Goal: Task Accomplishment & Management: Use online tool/utility

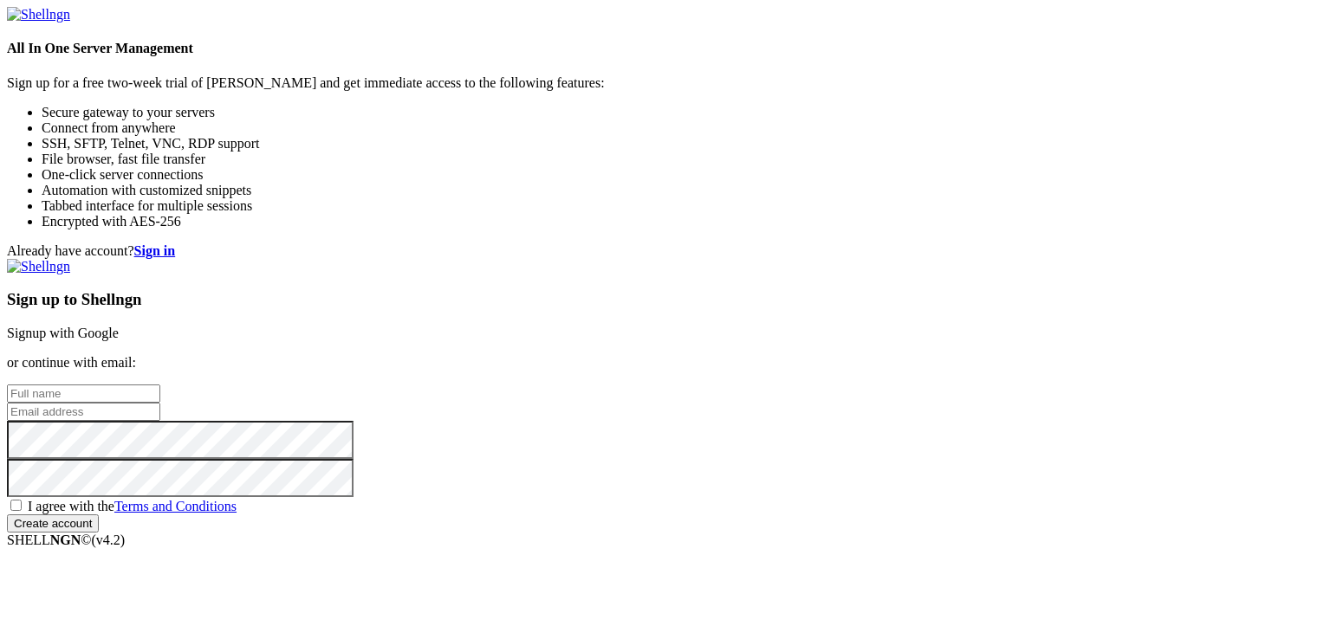
click at [119, 326] on link "Signup with Google" at bounding box center [63, 333] width 112 height 15
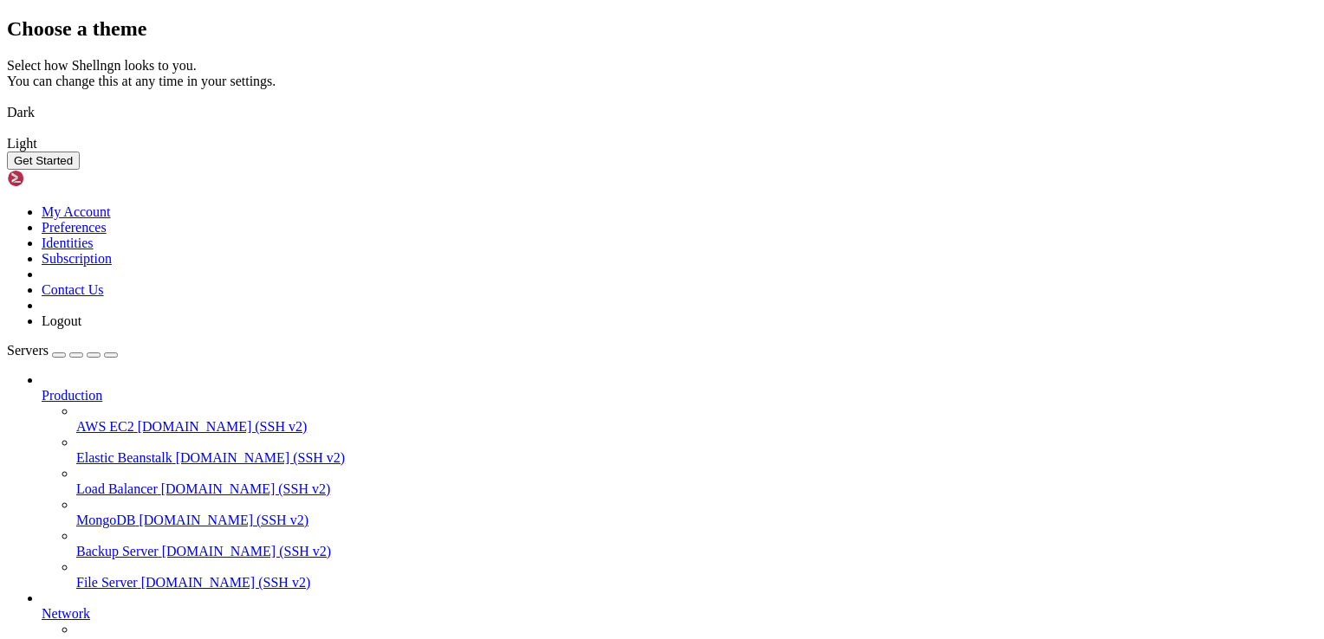
click at [80, 170] on button "Get Started" at bounding box center [43, 161] width 73 height 18
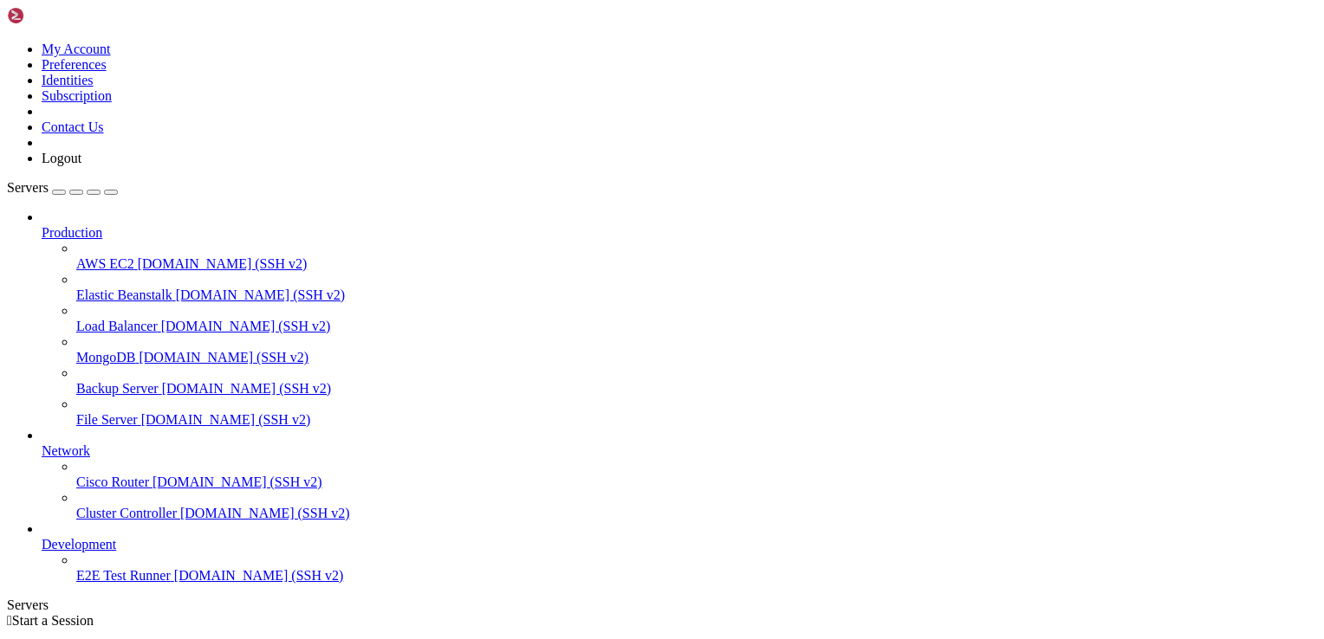
click at [102, 225] on span "Production" at bounding box center [72, 232] width 61 height 15
click at [42, 225] on icon at bounding box center [42, 225] width 0 height 0
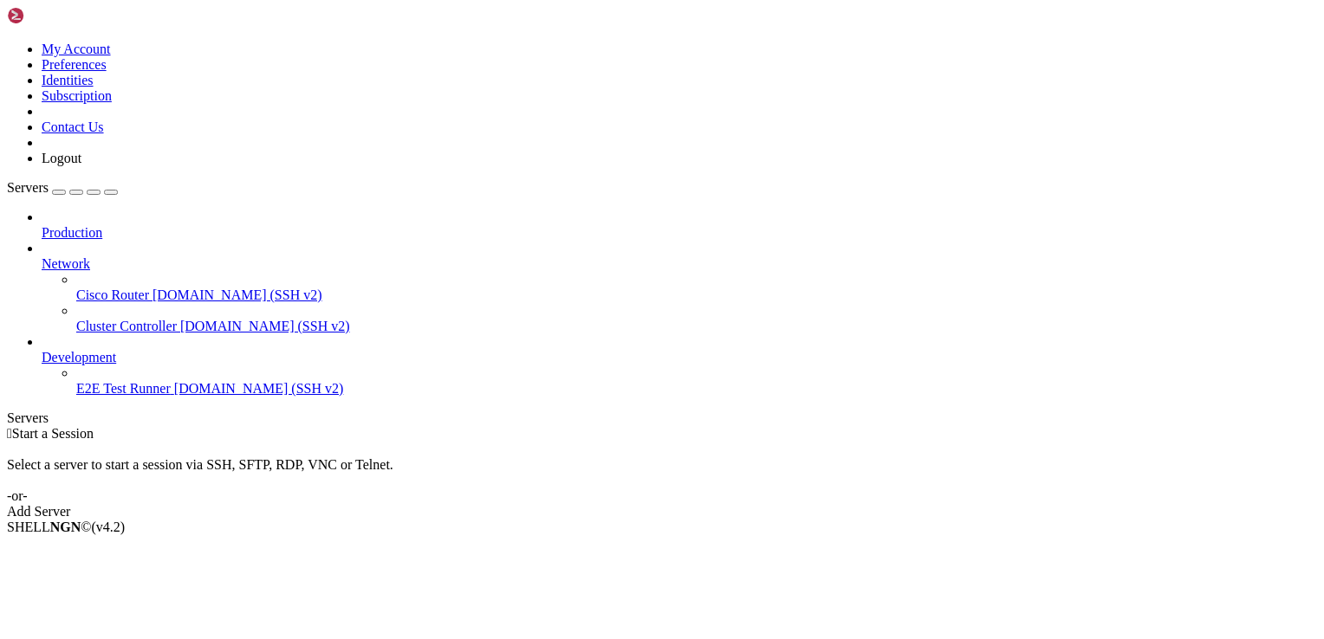
click at [42, 225] on icon at bounding box center [42, 225] width 0 height 0
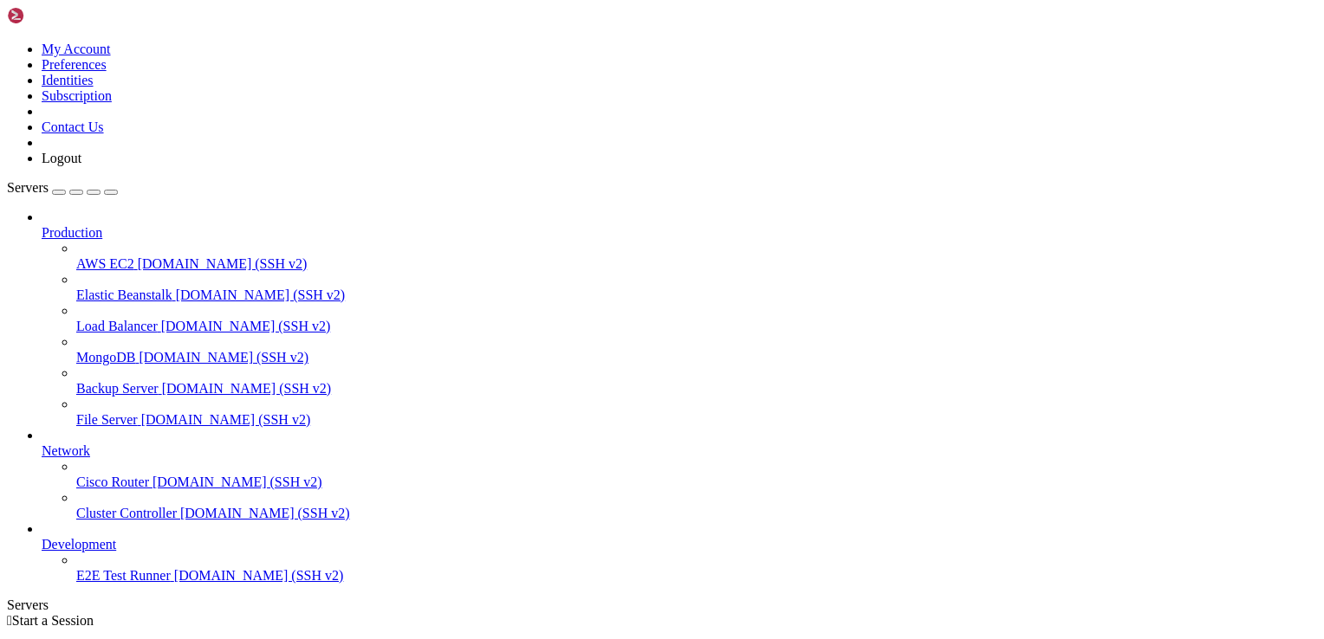
click at [42, 225] on icon at bounding box center [42, 225] width 0 height 0
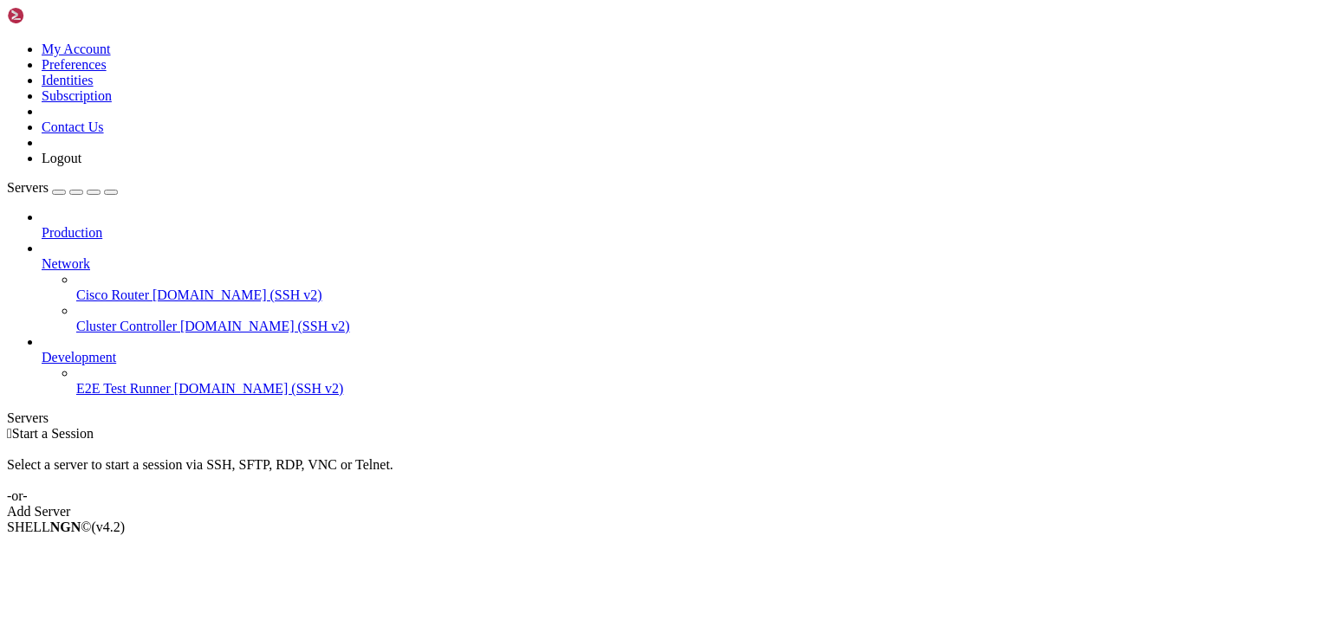
click at [59, 192] on div "button" at bounding box center [59, 192] width 0 height 0
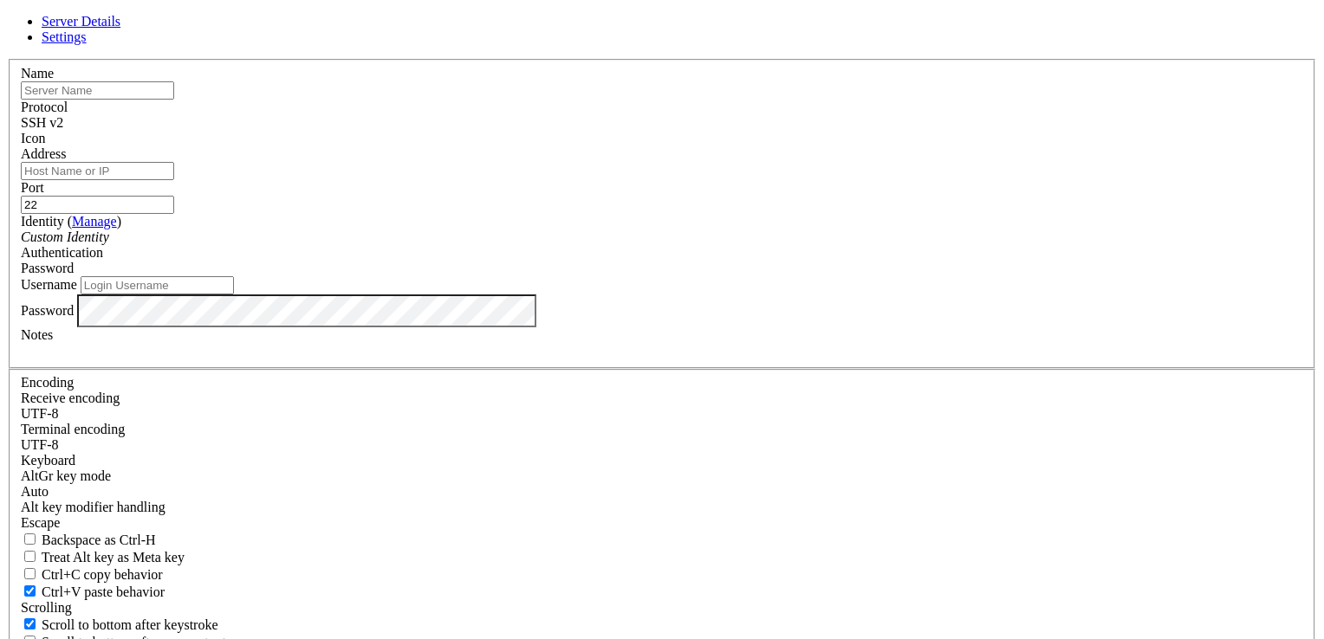
click at [174, 100] on input "text" at bounding box center [97, 90] width 153 height 18
paste input "ubuntu"
type input "ubuntu"
click at [174, 180] on input "Address" at bounding box center [97, 171] width 153 height 18
paste input "[TECHNICAL_ID]"
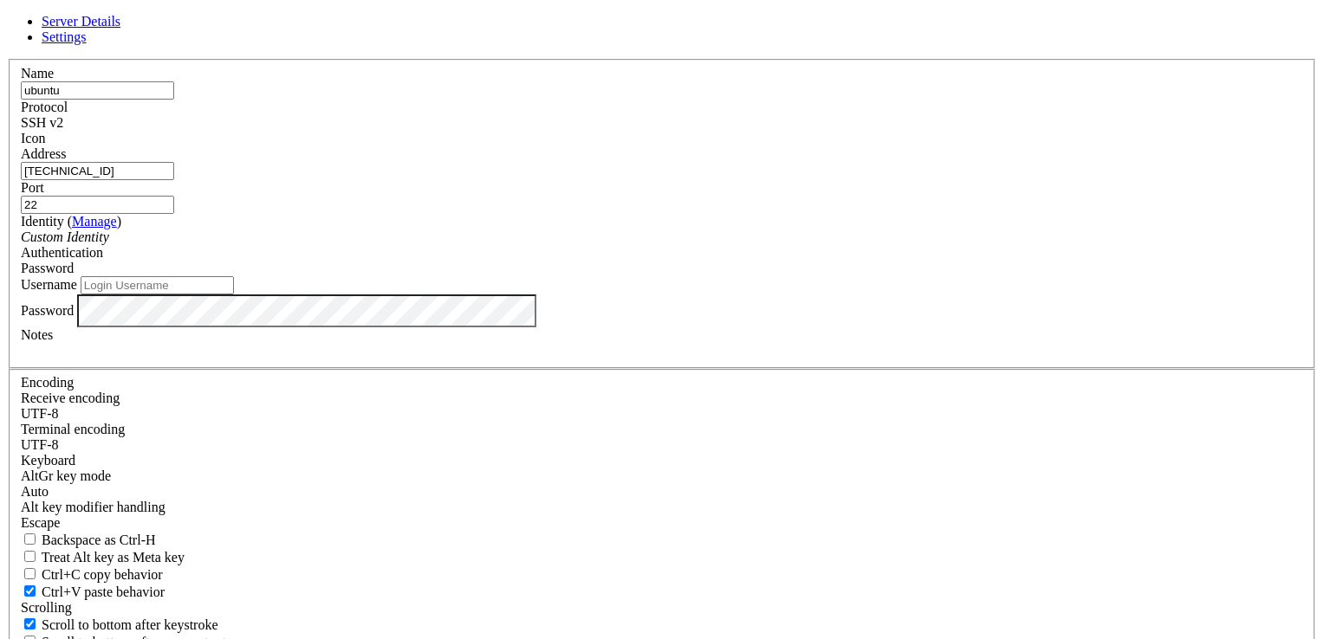
type input "[TECHNICAL_ID]"
click at [234, 295] on input "Username" at bounding box center [157, 285] width 153 height 18
paste input "ubuntu"
type input "ubuntu"
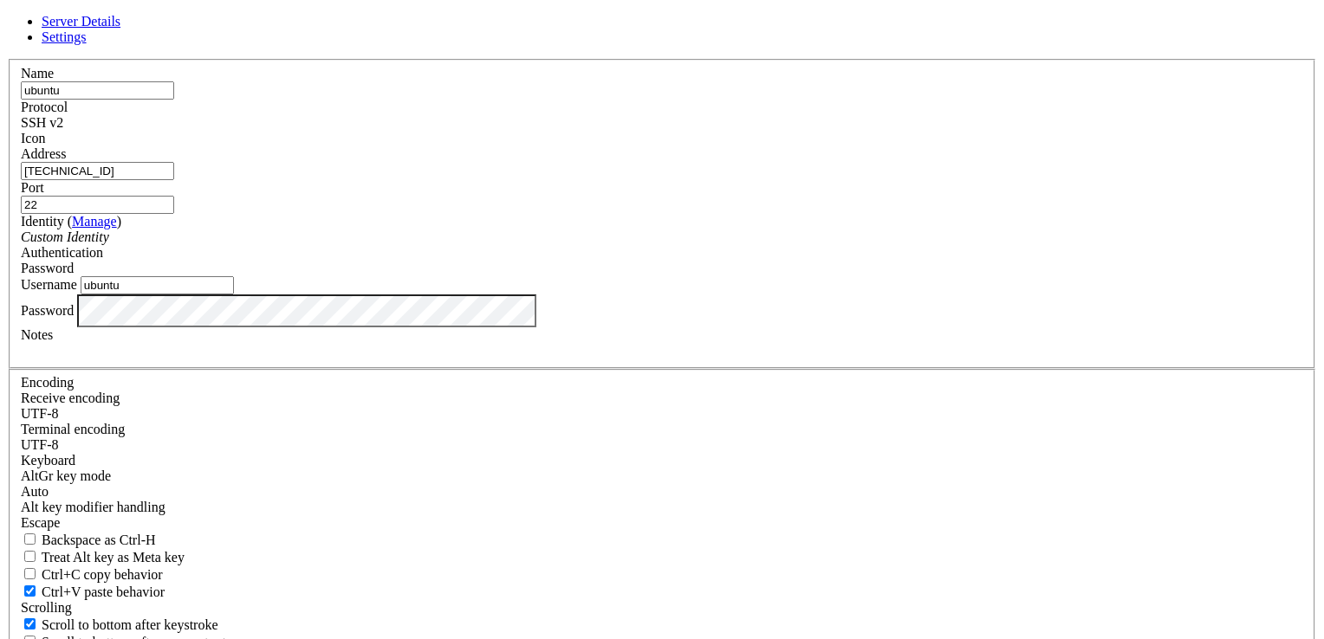
click at [561, 295] on div "Username ubuntu" at bounding box center [662, 285] width 1282 height 18
click at [428, 359] on div "Notes" at bounding box center [662, 342] width 1282 height 31
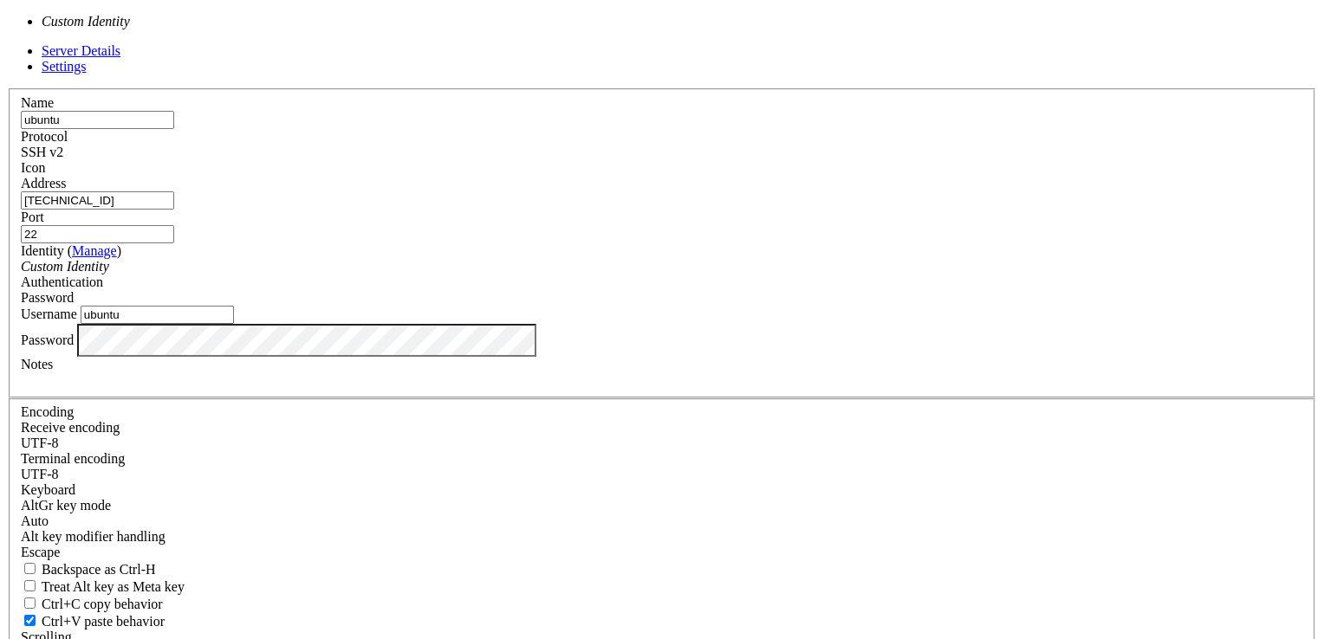
click at [632, 275] on div "Custom Identity" at bounding box center [662, 267] width 1282 height 16
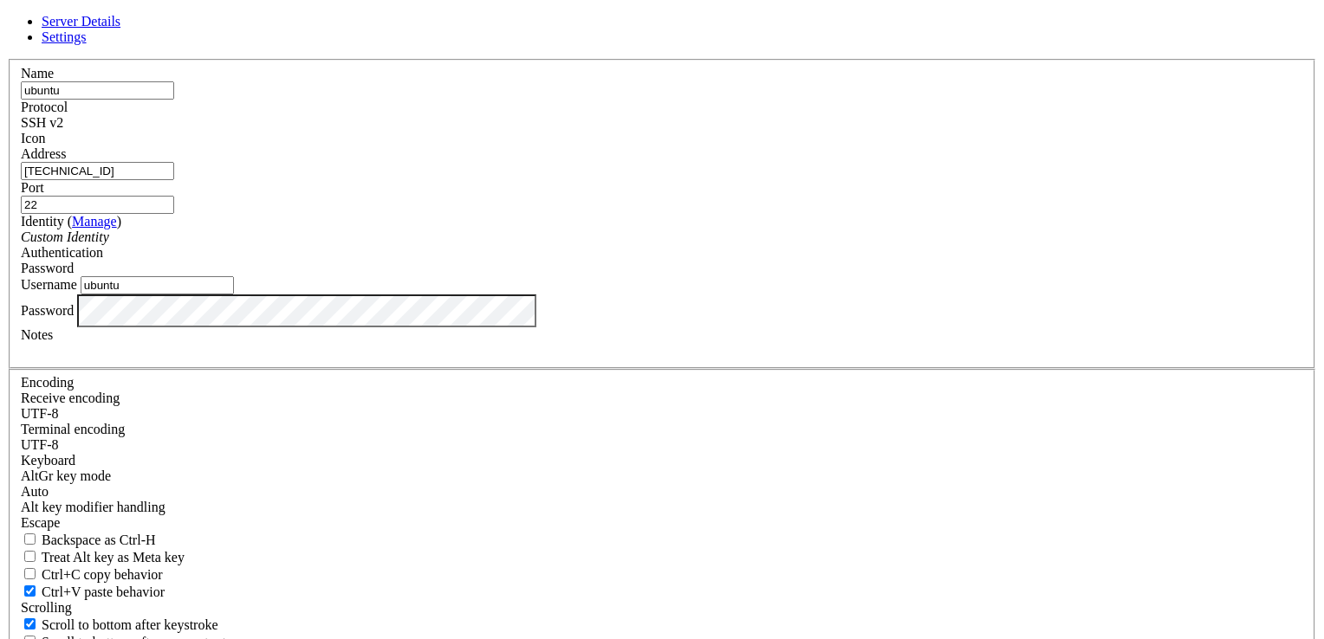
click at [776, 276] on div "Password" at bounding box center [662, 269] width 1282 height 16
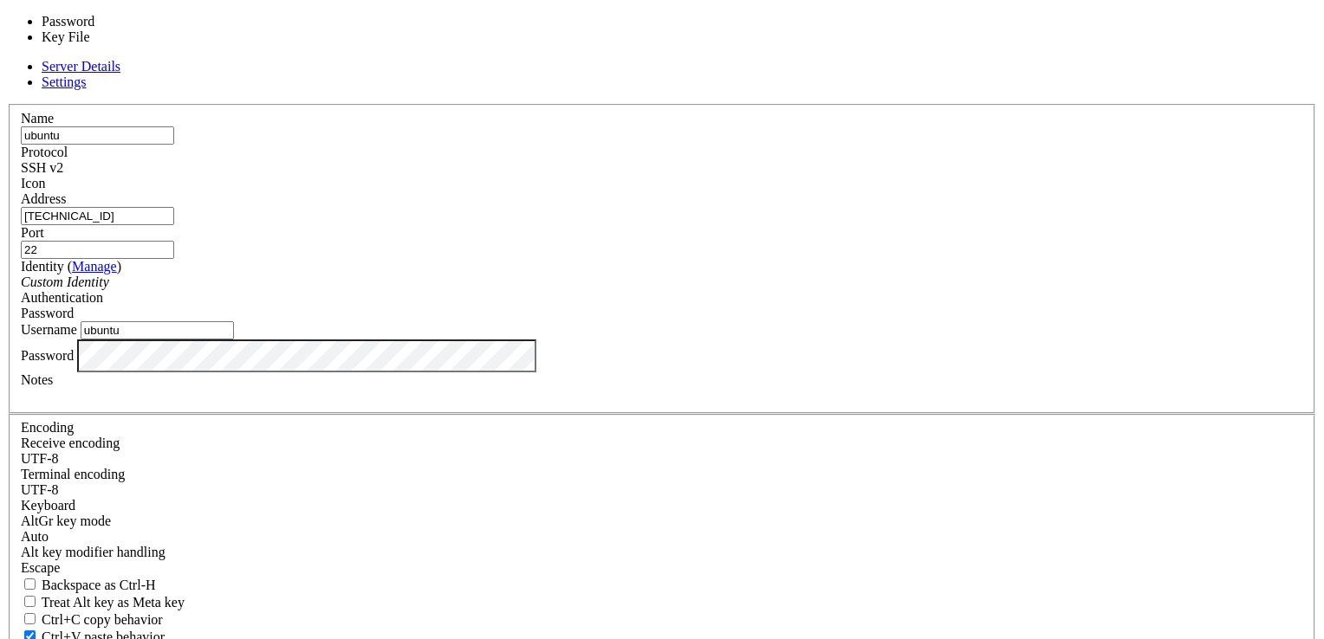
click at [776, 306] on div "Password" at bounding box center [662, 314] width 1282 height 16
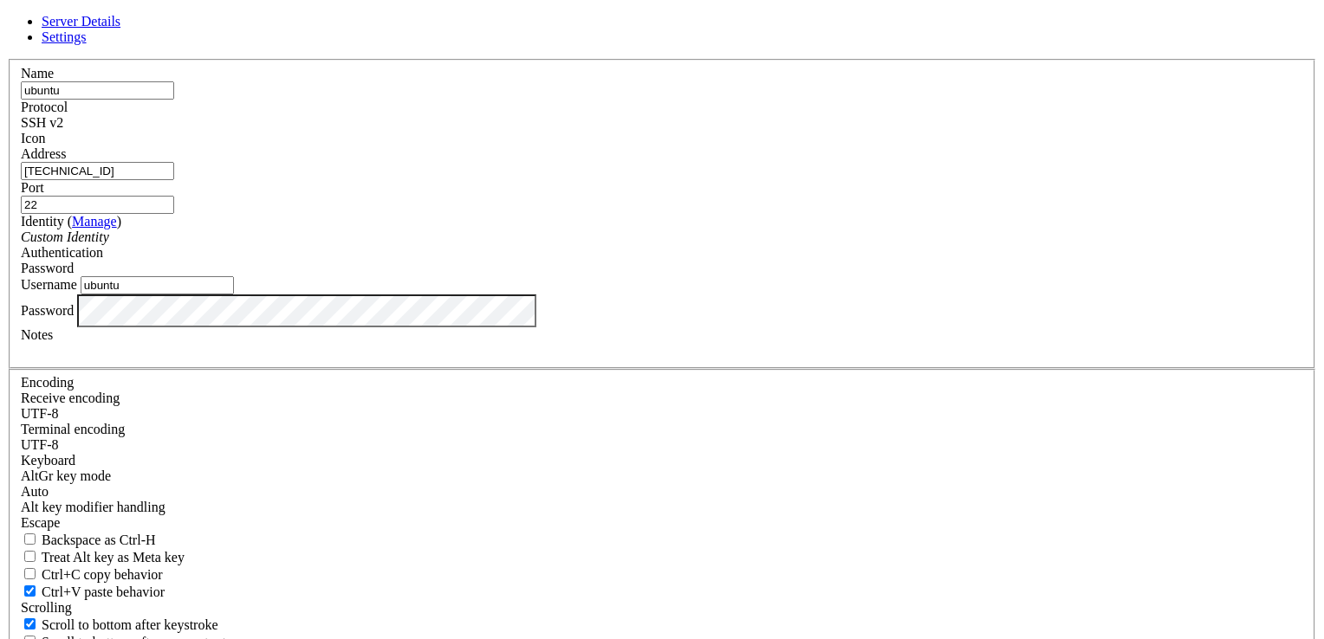
click at [87, 44] on link "Settings" at bounding box center [64, 36] width 45 height 15
click at [163, 567] on span "Ctrl+C copy behavior" at bounding box center [102, 574] width 121 height 15
click at [36, 568] on input "Ctrl+C copy behavior" at bounding box center [29, 573] width 11 height 11
click at [163, 567] on span "Ctrl+C copy behavior" at bounding box center [102, 574] width 121 height 15
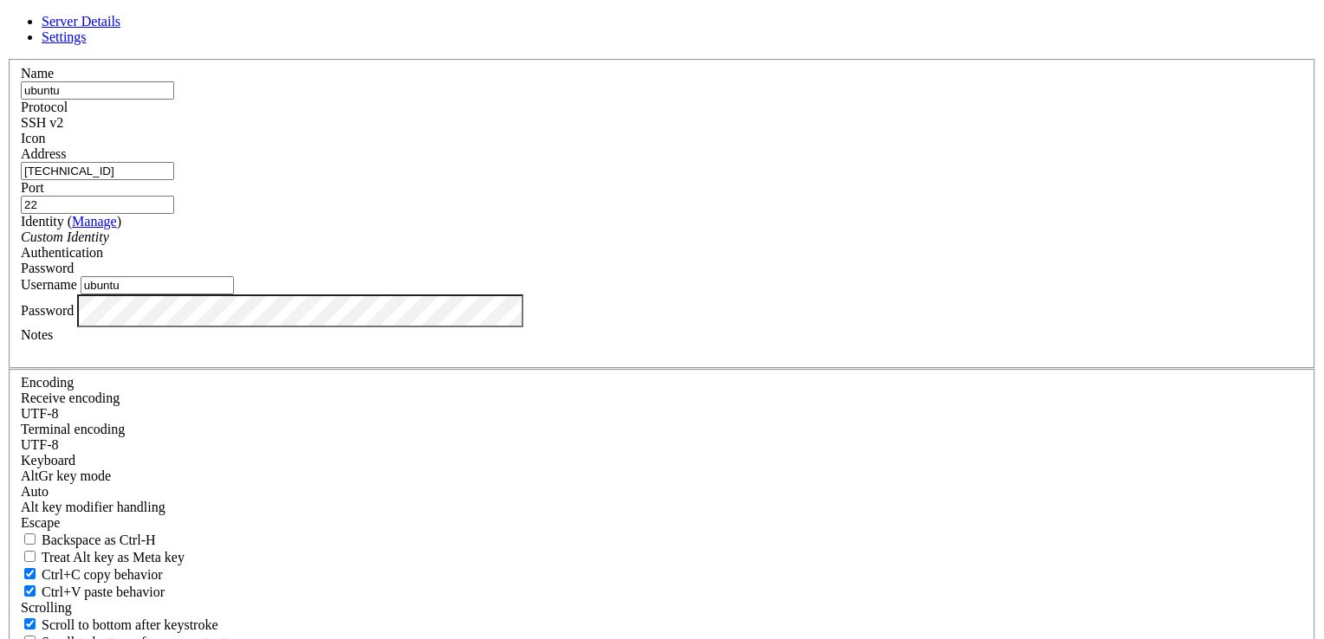
click at [36, 568] on input "Ctrl+C copy behavior" at bounding box center [29, 573] width 11 height 11
checkbox input "false"
click at [737, 369] on fieldset "Encoding Receive encoding UTF-8 Terminal encoding UTF-8 Keyboard" at bounding box center [662, 532] width 1306 height 327
click at [120, 29] on span "Server Details" at bounding box center [81, 21] width 79 height 15
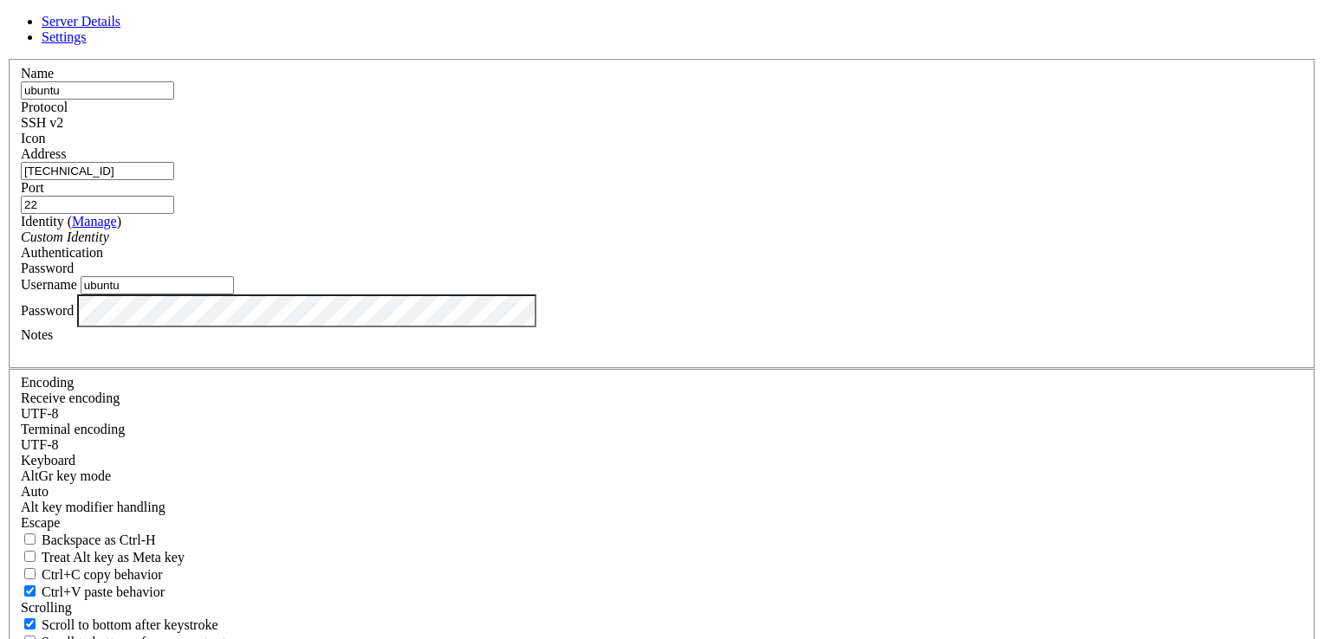
click at [174, 100] on input "ubuntu" at bounding box center [97, 90] width 153 height 18
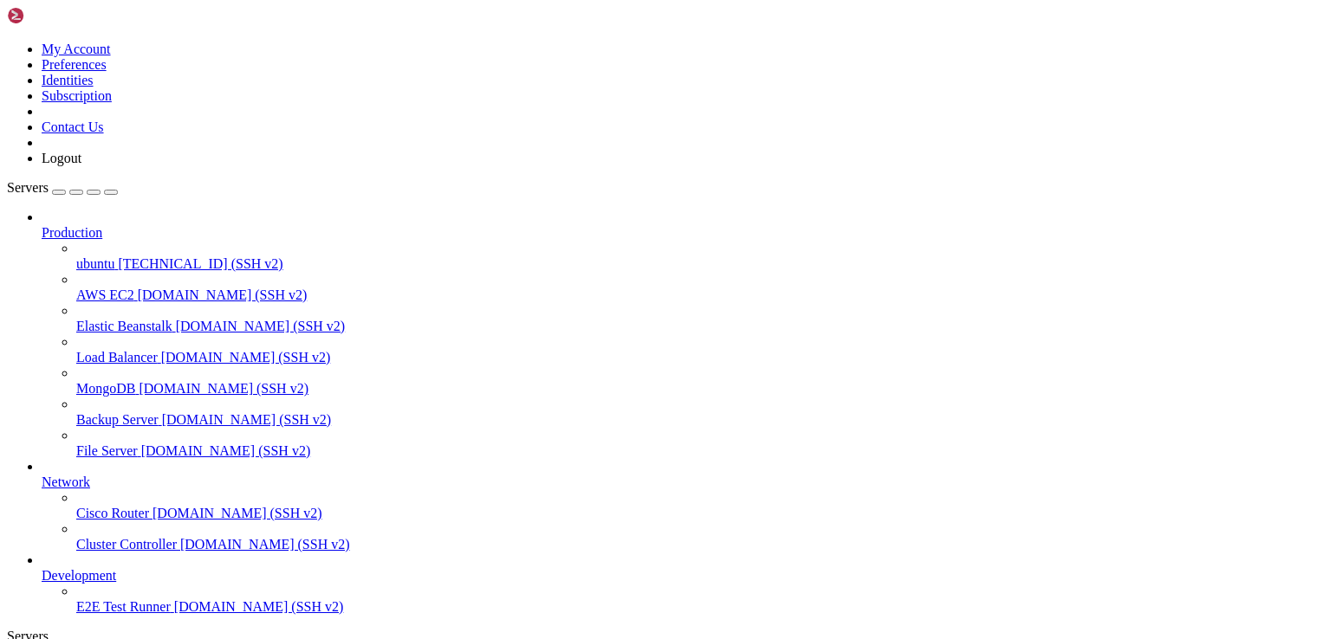
click at [118, 256] on span "[TECHNICAL_ID] (SSH v2)" at bounding box center [200, 263] width 165 height 15
click at [89, 256] on span "ubuntu" at bounding box center [95, 263] width 38 height 15
click at [364, 130] on div at bounding box center [662, 319] width 1324 height 639
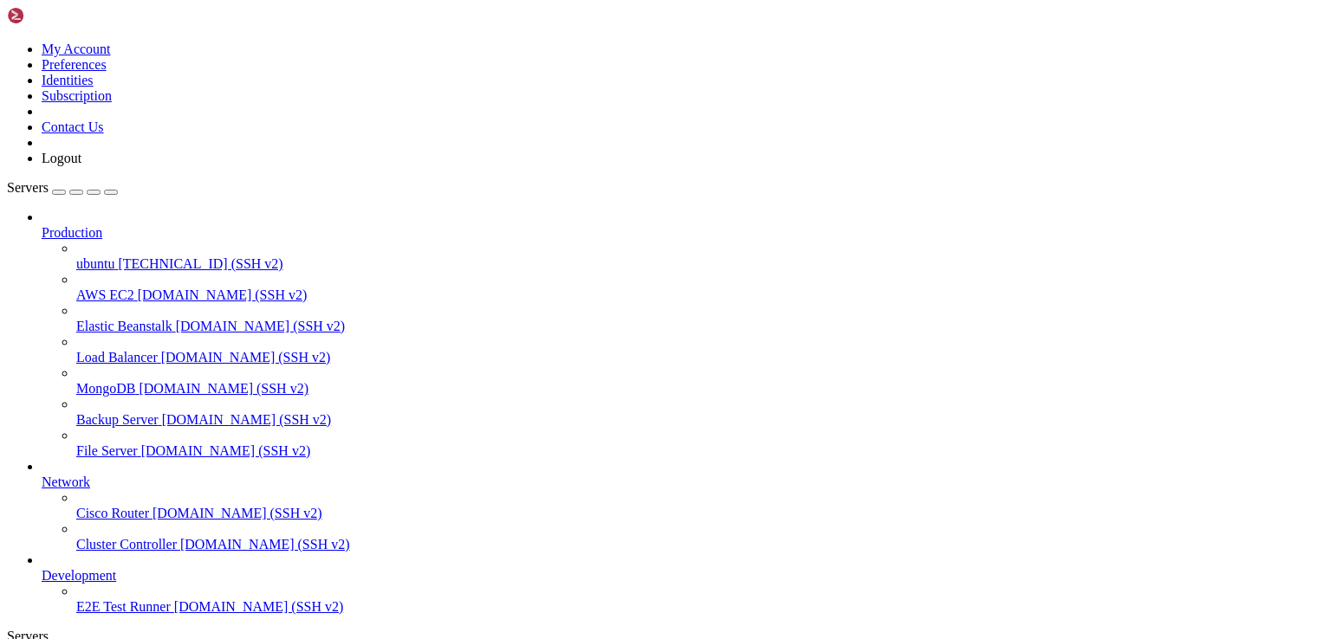
drag, startPoint x: 379, startPoint y: 16, endPoint x: 401, endPoint y: 15, distance: 22.5
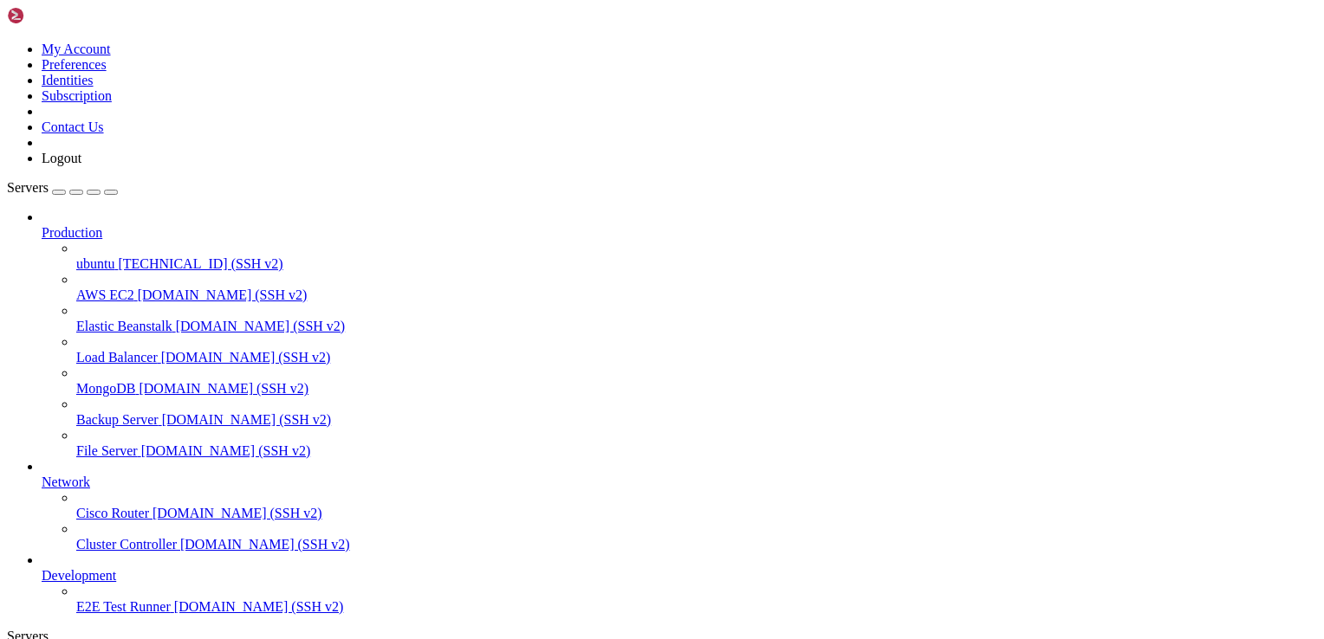
type input "/home/ubuntu"
